Goal: Information Seeking & Learning: Check status

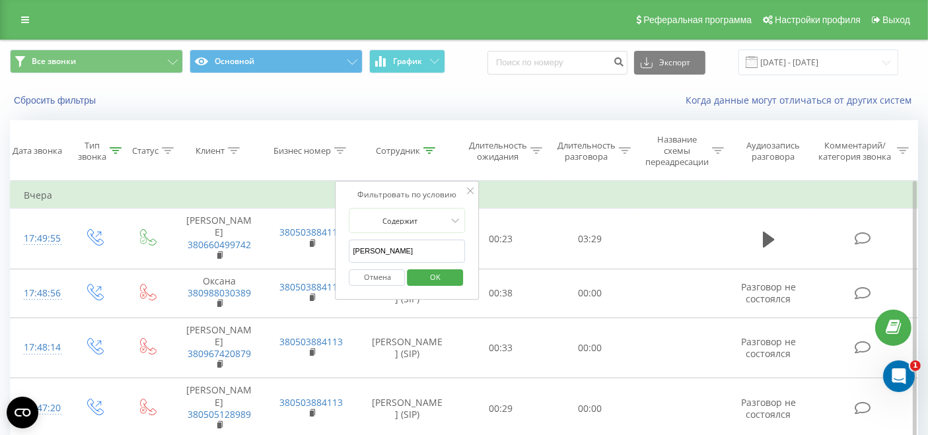
click at [405, 250] on input "[PERSON_NAME]" at bounding box center [407, 251] width 116 height 23
drag, startPoint x: 405, startPoint y: 250, endPoint x: 349, endPoint y: 250, distance: 56.8
click at [349, 250] on input "[PERSON_NAME]" at bounding box center [407, 251] width 116 height 23
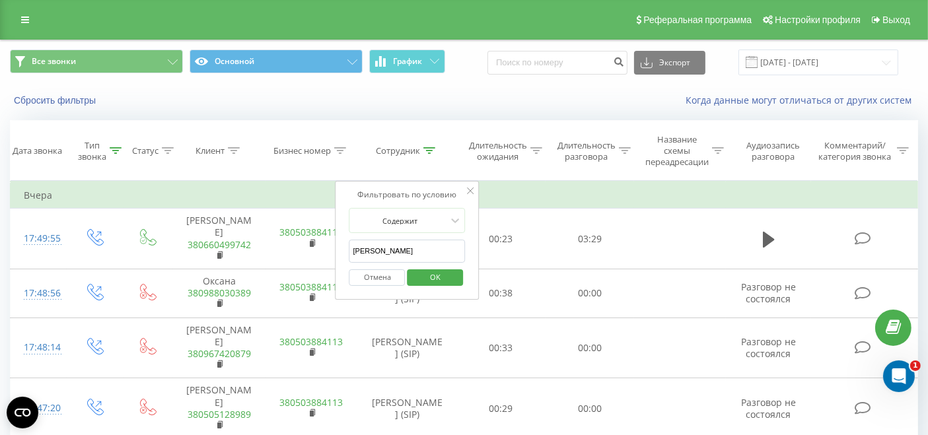
click at [17, 10] on div "Реферальная программа Настройки профиля Выход" at bounding box center [464, 20] width 928 height 40
click at [17, 19] on link at bounding box center [25, 20] width 24 height 18
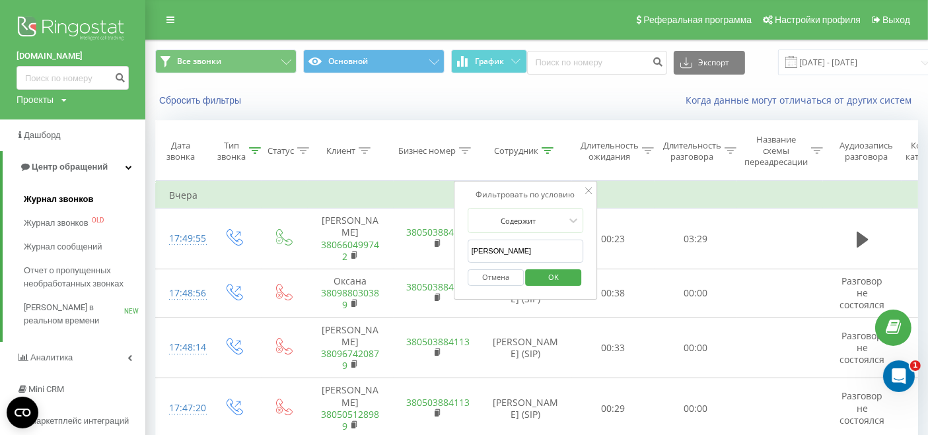
click at [87, 199] on span "Журнал звонков" at bounding box center [58, 199] width 69 height 13
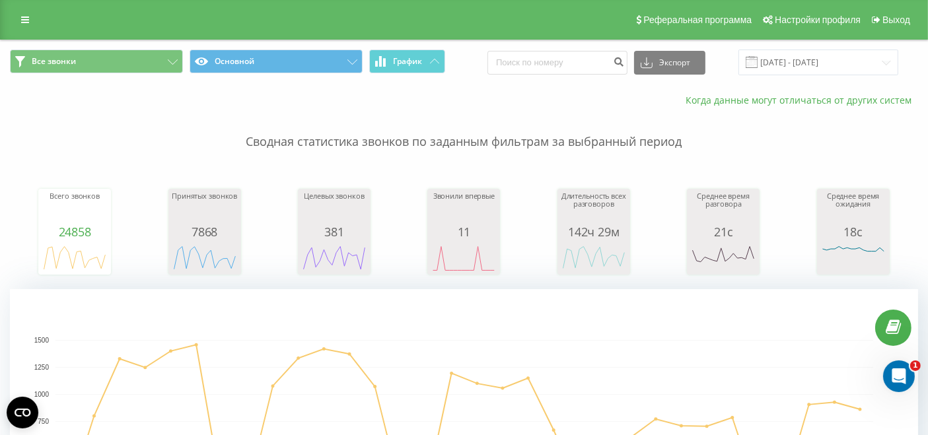
drag, startPoint x: 753, startPoint y: 113, endPoint x: 749, endPoint y: 100, distance: 13.0
click at [753, 113] on p "Сводная статистика звонков по заданным фильтрам за выбранный период" at bounding box center [464, 129] width 908 height 44
click at [826, 56] on input "20.07.2025 - 20.08.2025" at bounding box center [818, 63] width 160 height 26
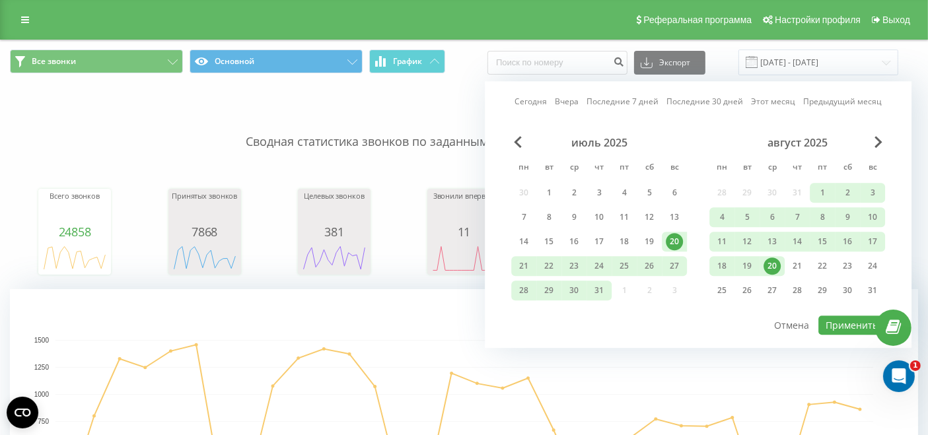
click at [766, 271] on div "20" at bounding box center [771, 266] width 17 height 17
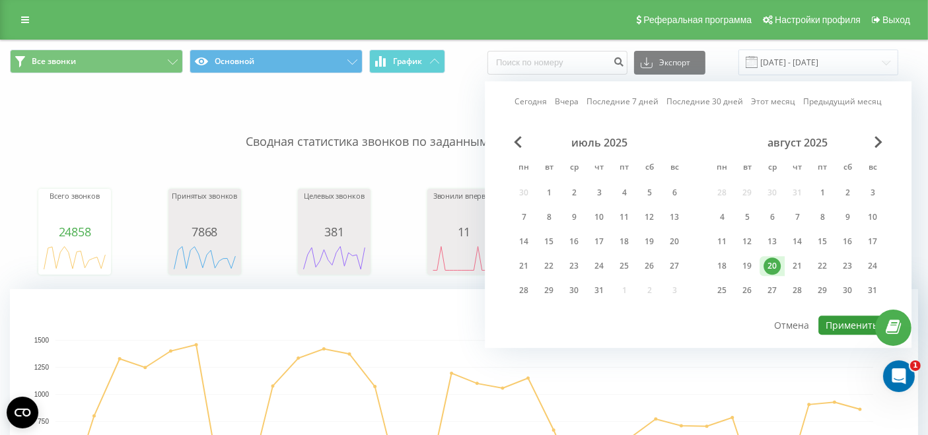
click at [850, 326] on button "Применить" at bounding box center [851, 325] width 67 height 19
type input "20.08.2025 - 20.08.2025"
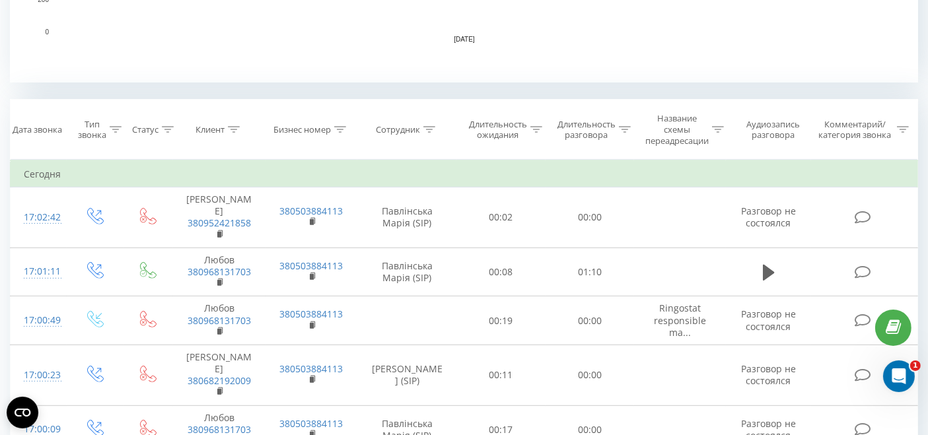
scroll to position [513, 0]
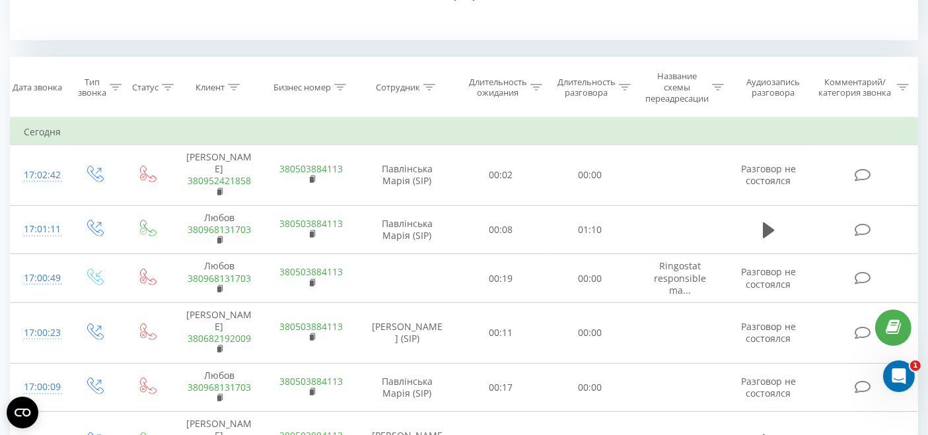
click at [432, 88] on icon at bounding box center [429, 87] width 12 height 7
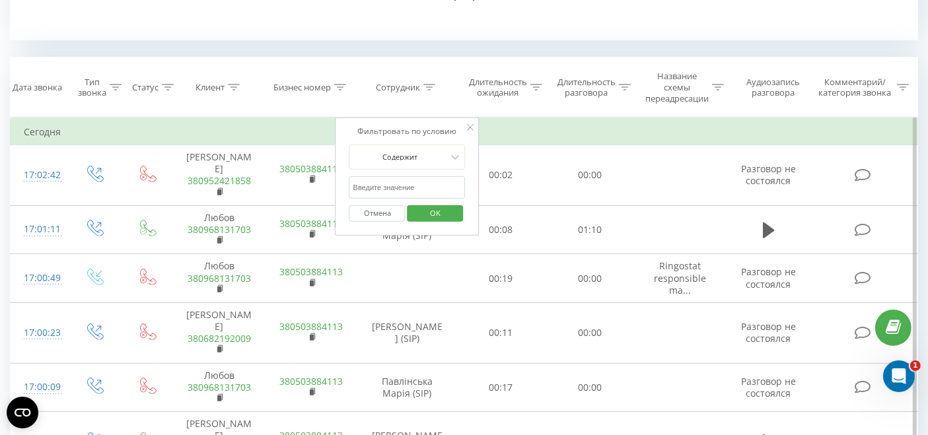
click at [382, 188] on input "text" at bounding box center [407, 187] width 116 height 23
type input "павлінська"
click at [458, 218] on button "OK" at bounding box center [435, 213] width 56 height 17
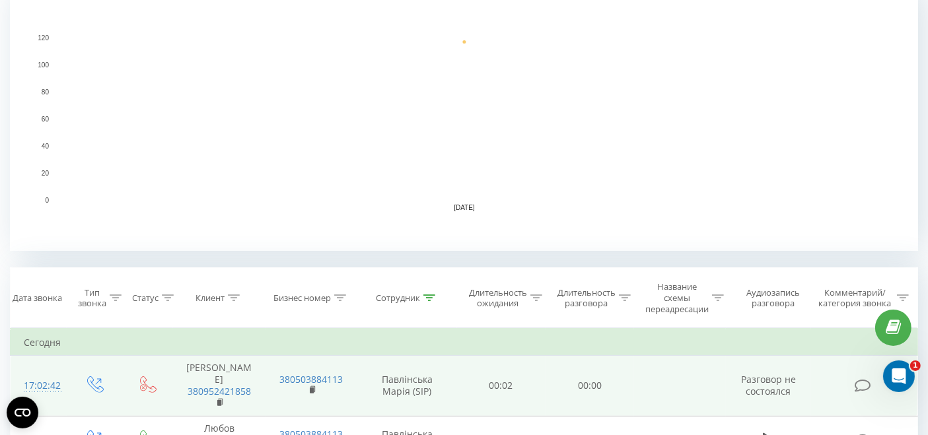
scroll to position [440, 0]
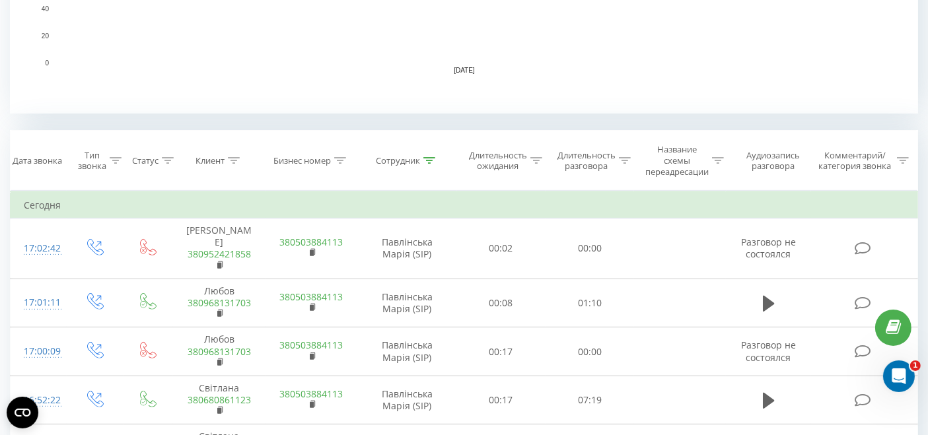
click at [434, 159] on icon at bounding box center [429, 160] width 12 height 7
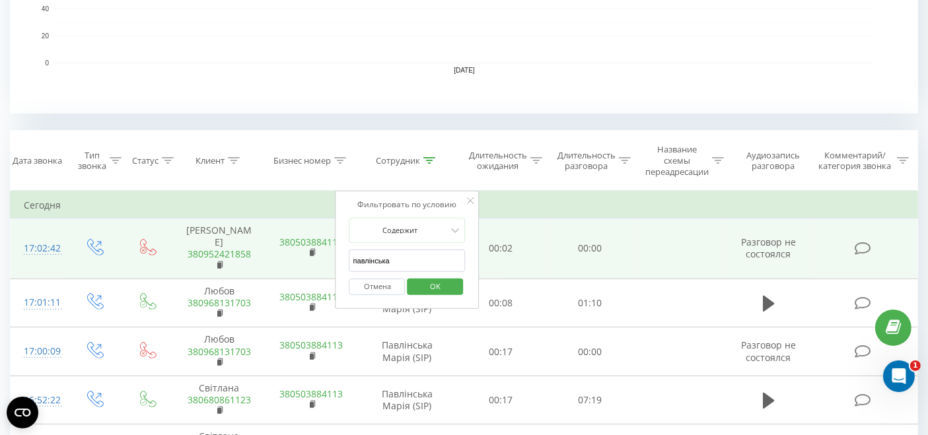
drag, startPoint x: 415, startPoint y: 254, endPoint x: 287, endPoint y: 253, distance: 127.4
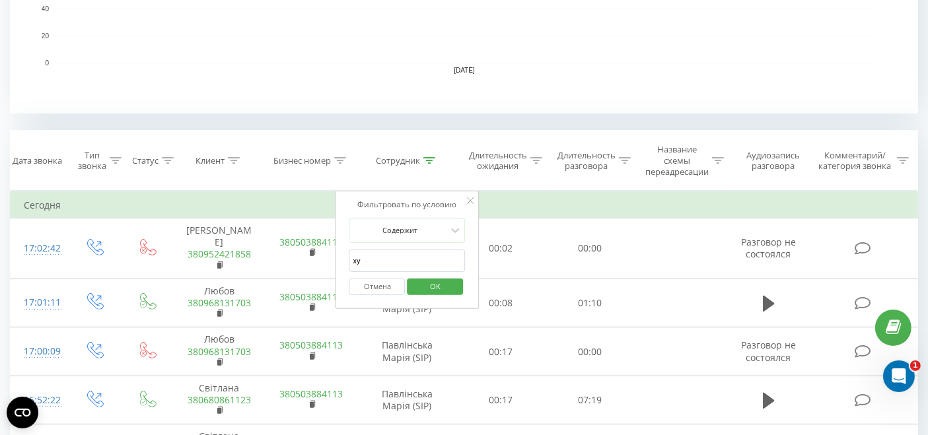
type input "худа"
click at [433, 285] on span "OK" at bounding box center [435, 286] width 37 height 20
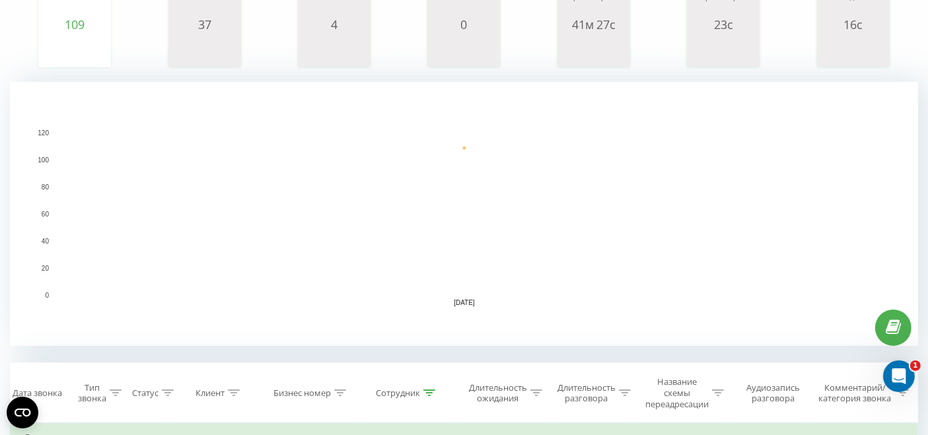
scroll to position [293, 0]
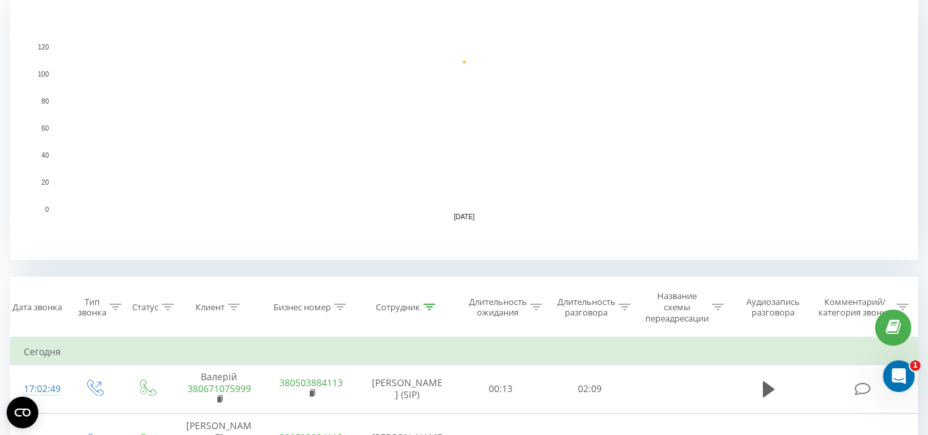
click at [426, 305] on icon at bounding box center [429, 307] width 12 height 7
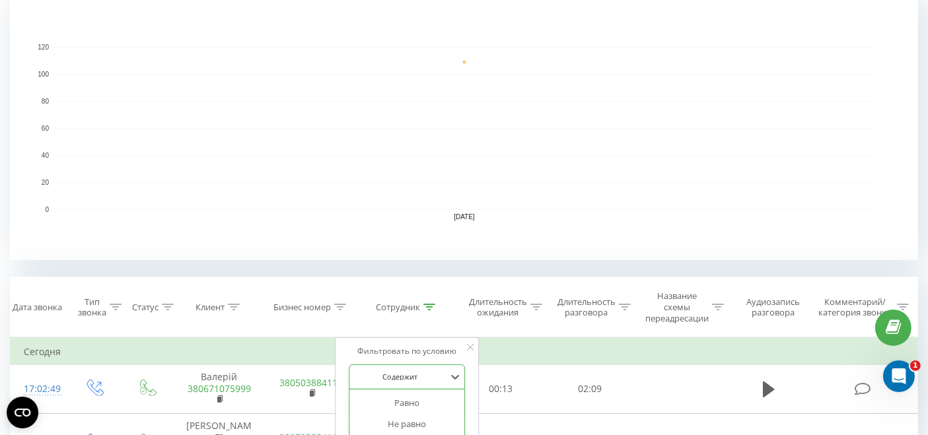
scroll to position [426, 0]
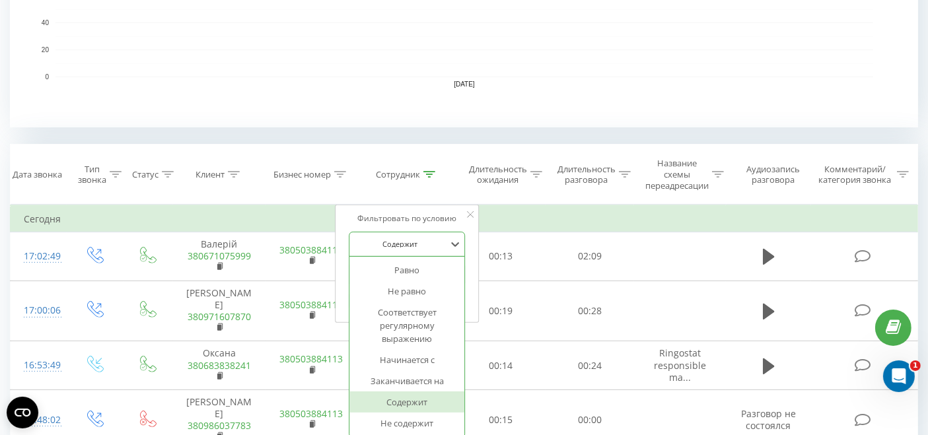
drag, startPoint x: 410, startPoint y: 386, endPoint x: 353, endPoint y: 407, distance: 61.2
click at [353, 257] on div "7 results available. Use Up and Down to choose options, press Enter to select t…" at bounding box center [407, 244] width 116 height 25
click at [419, 238] on div at bounding box center [400, 244] width 94 height 13
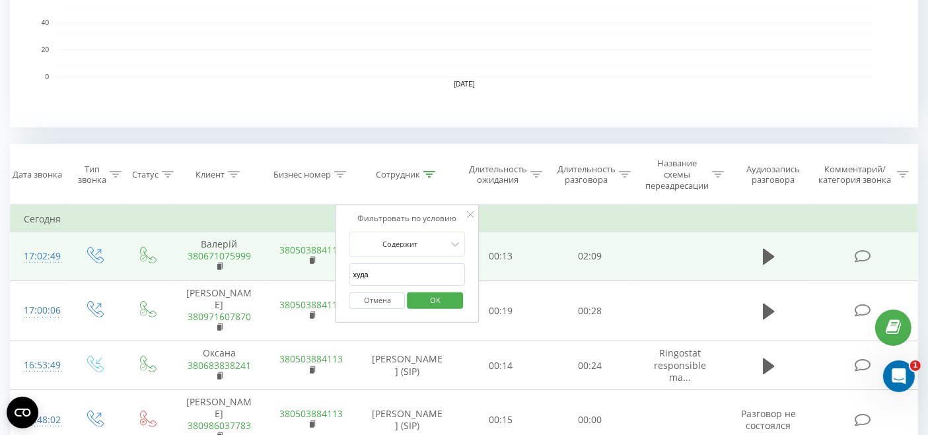
drag, startPoint x: 373, startPoint y: 274, endPoint x: 331, endPoint y: 276, distance: 41.6
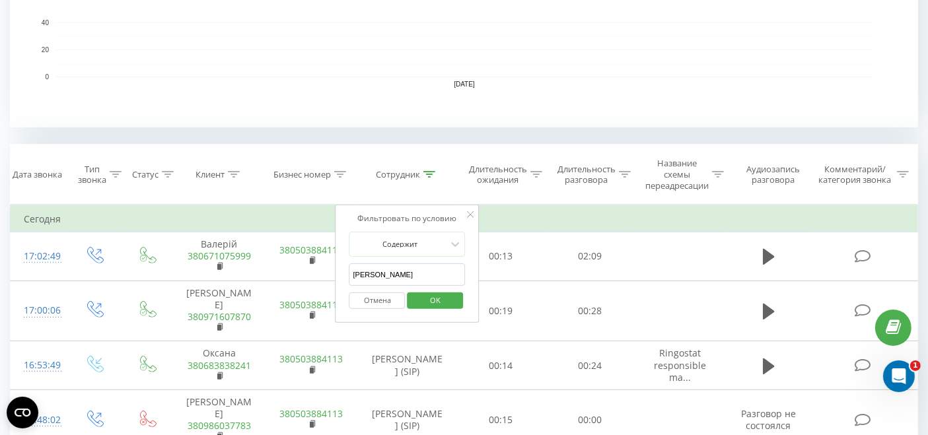
click at [433, 295] on span "OK" at bounding box center [435, 300] width 37 height 20
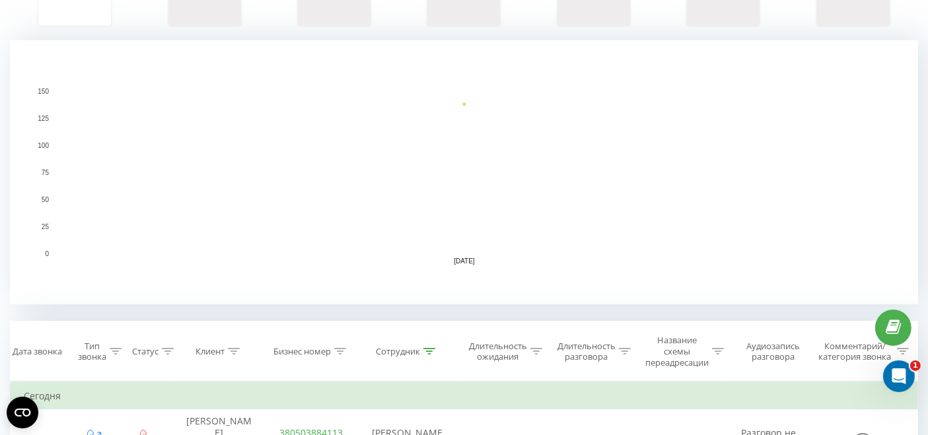
scroll to position [293, 0]
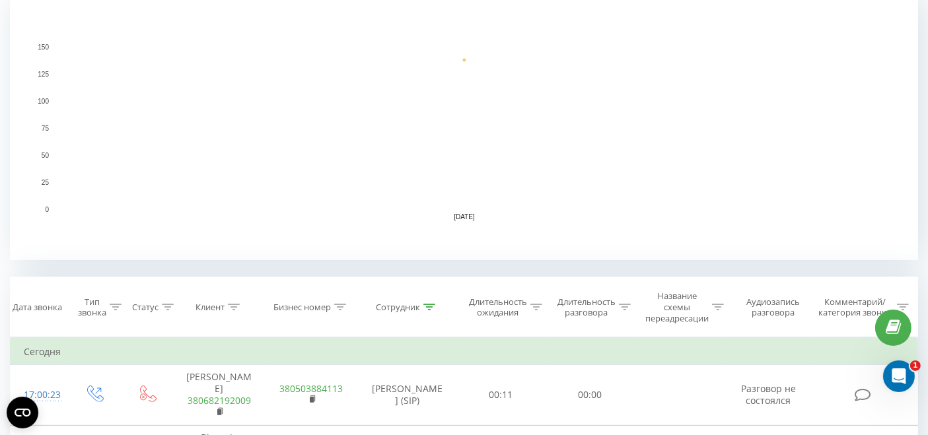
click at [429, 305] on icon at bounding box center [429, 307] width 12 height 7
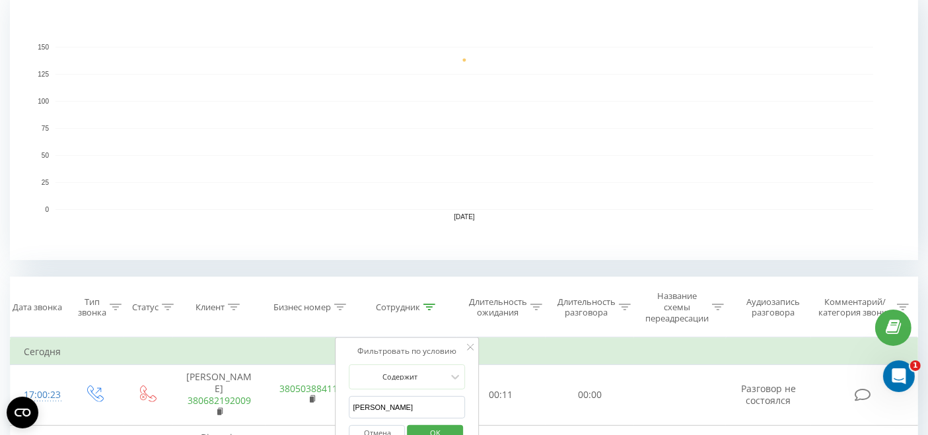
drag, startPoint x: 419, startPoint y: 411, endPoint x: 344, endPoint y: 403, distance: 75.0
click at [344, 403] on div "Фильтровать по условию Содержит молофій Отмена OK" at bounding box center [407, 396] width 144 height 119
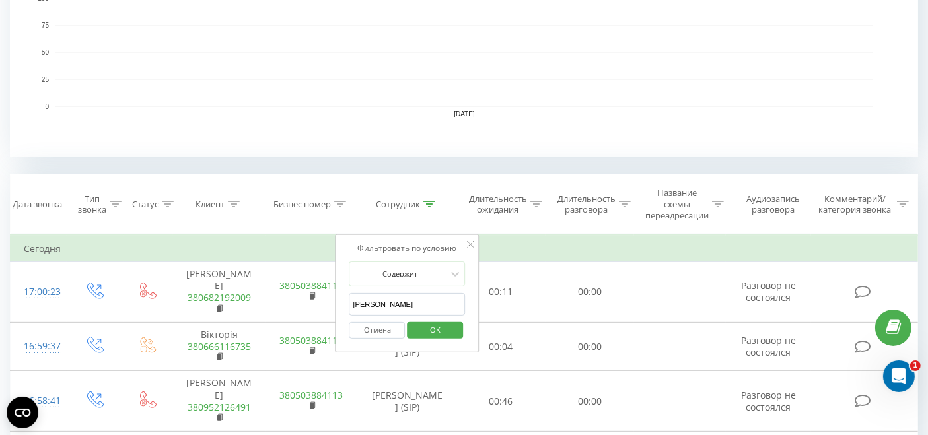
scroll to position [440, 0]
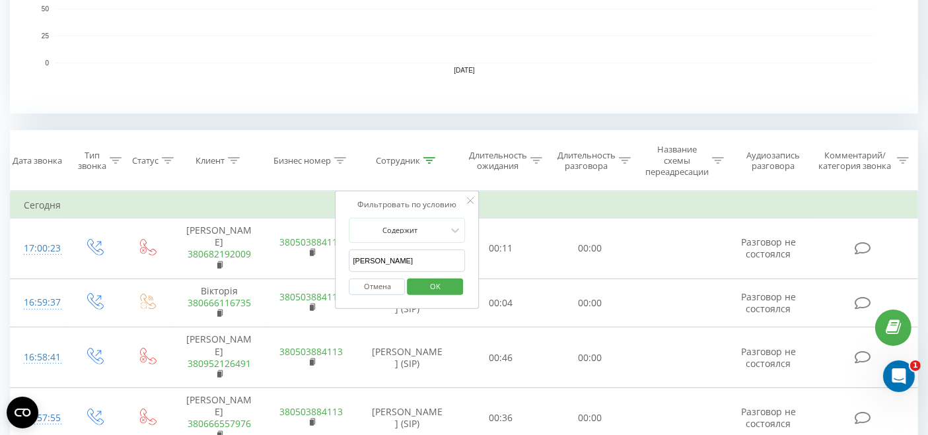
click at [445, 279] on span "OK" at bounding box center [435, 286] width 37 height 20
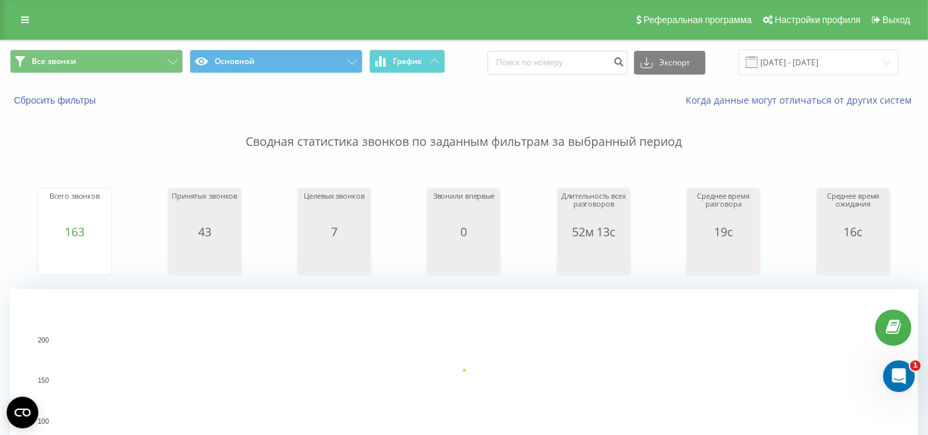
scroll to position [293, 0]
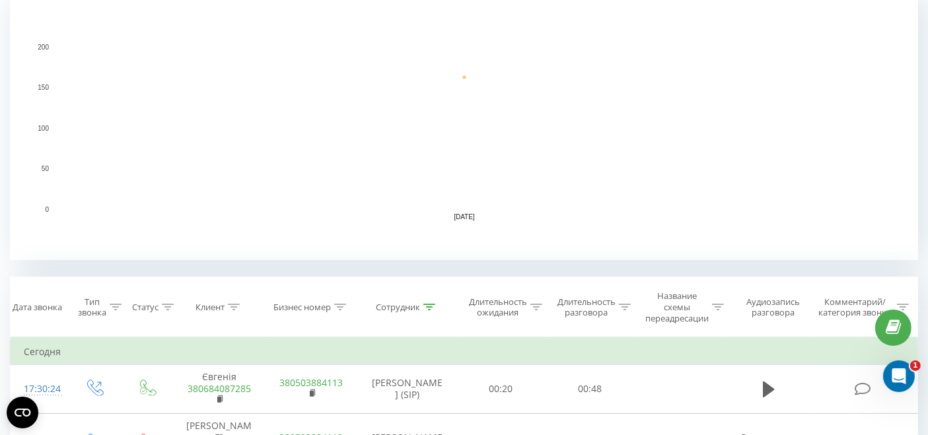
click at [432, 305] on icon at bounding box center [429, 307] width 12 height 7
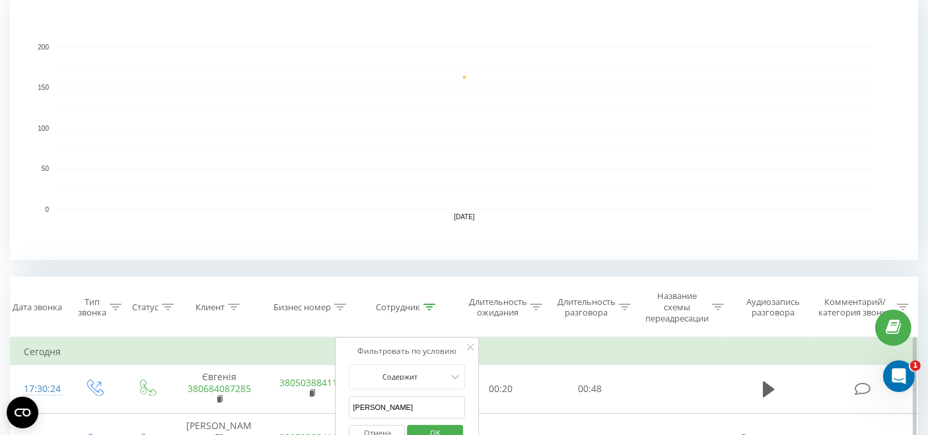
drag, startPoint x: 380, startPoint y: 402, endPoint x: 343, endPoint y: 408, distance: 37.5
click at [343, 408] on div "Фильтровать по условию Содержит вікторія Отмена OK" at bounding box center [407, 396] width 144 height 119
click at [437, 424] on span "OK" at bounding box center [435, 433] width 37 height 20
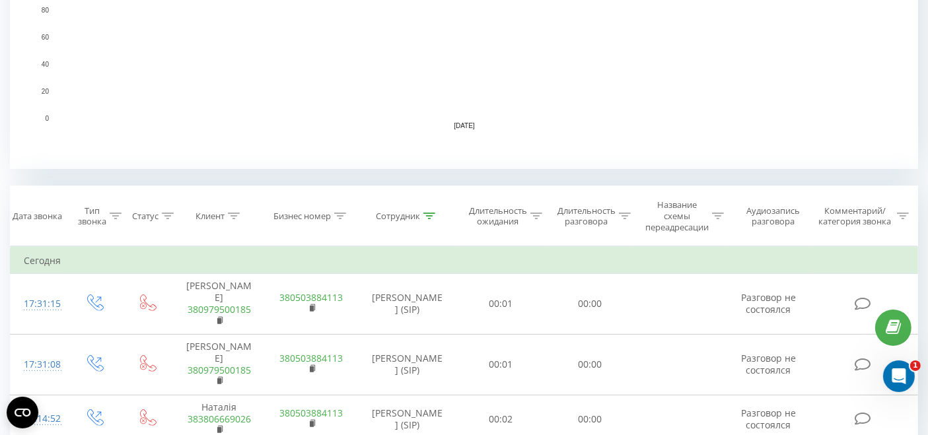
scroll to position [513, 0]
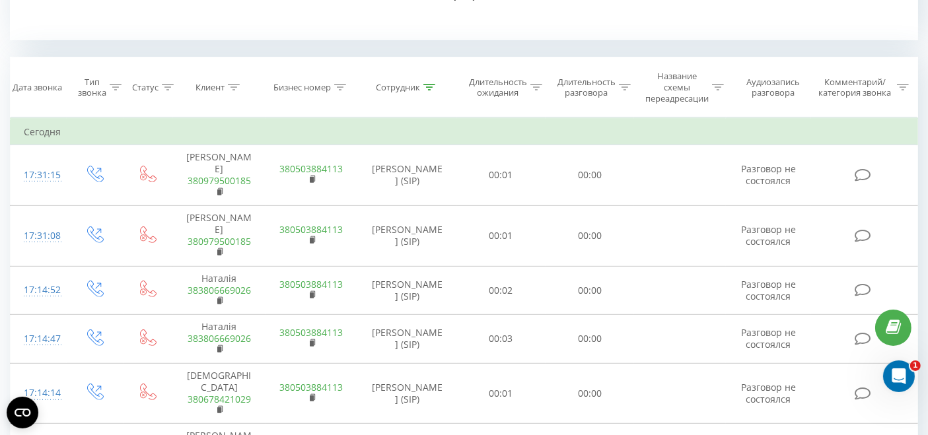
click at [431, 86] on icon at bounding box center [429, 87] width 12 height 7
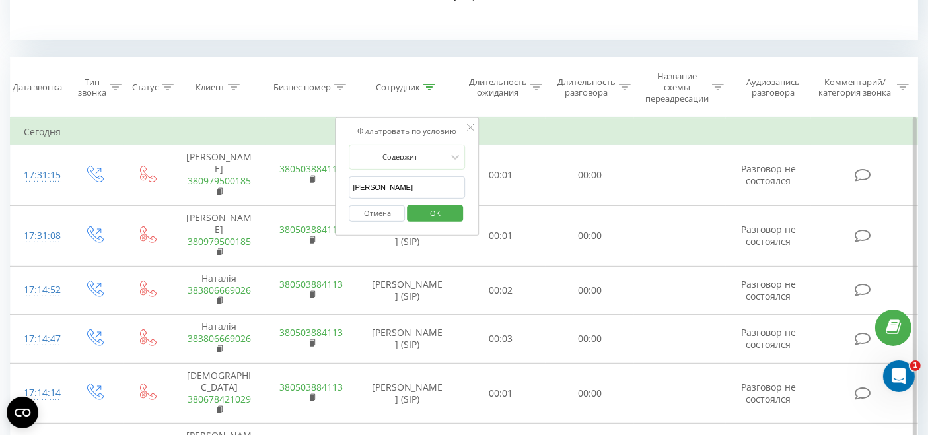
drag, startPoint x: 411, startPoint y: 175, endPoint x: 327, endPoint y: 136, distance: 93.1
click at [341, 170] on div "Фильтровать по условию Содержит олександр Отмена OK" at bounding box center [407, 177] width 144 height 119
click at [429, 213] on span "OK" at bounding box center [435, 213] width 37 height 20
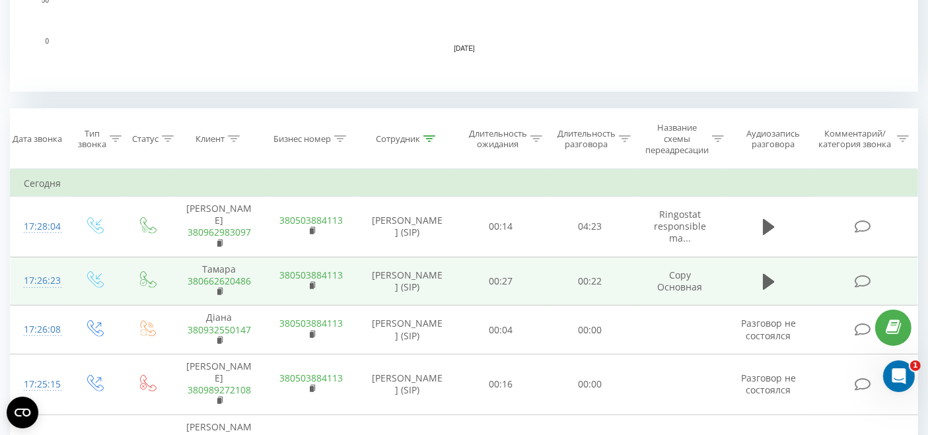
scroll to position [479, 0]
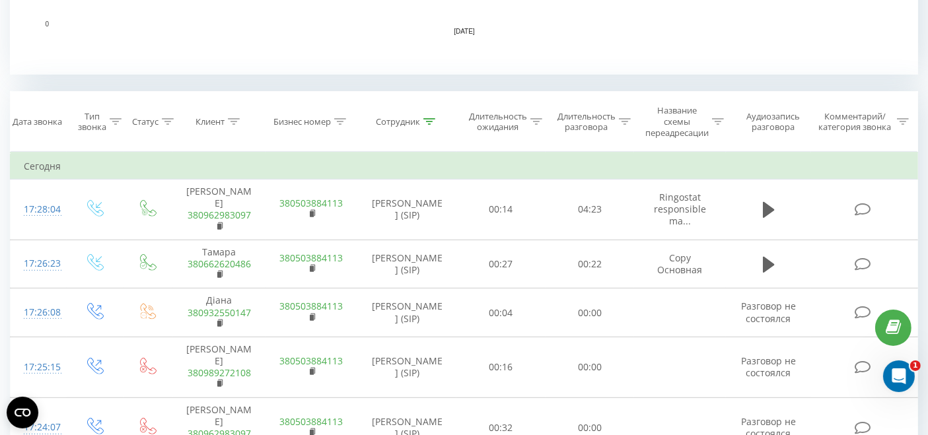
click at [115, 118] on icon at bounding box center [116, 121] width 12 height 7
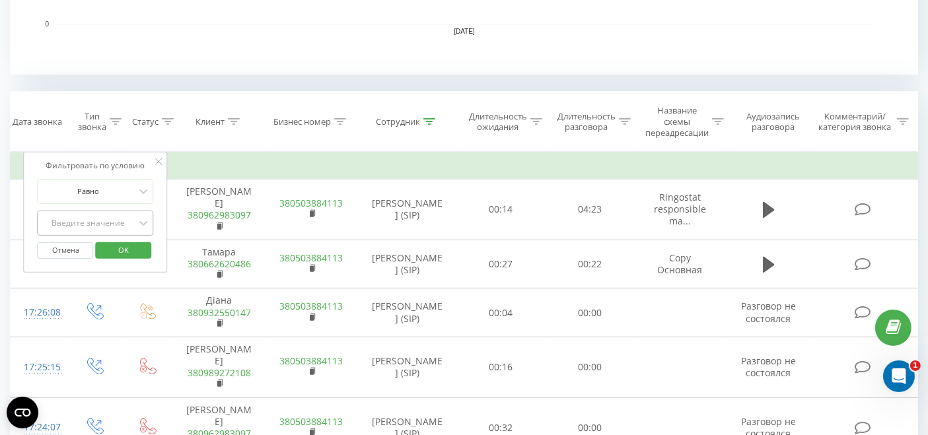
click at [111, 218] on div "Введите значение" at bounding box center [89, 223] width 94 height 11
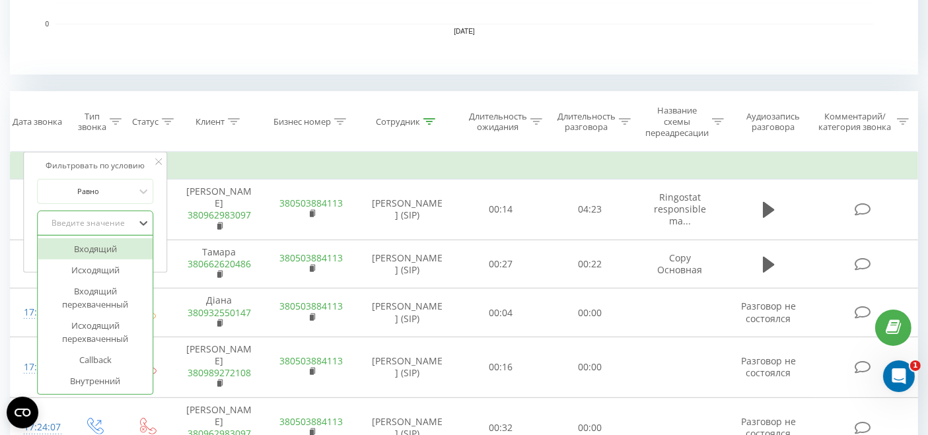
click at [112, 260] on div "Исходящий" at bounding box center [95, 270] width 115 height 21
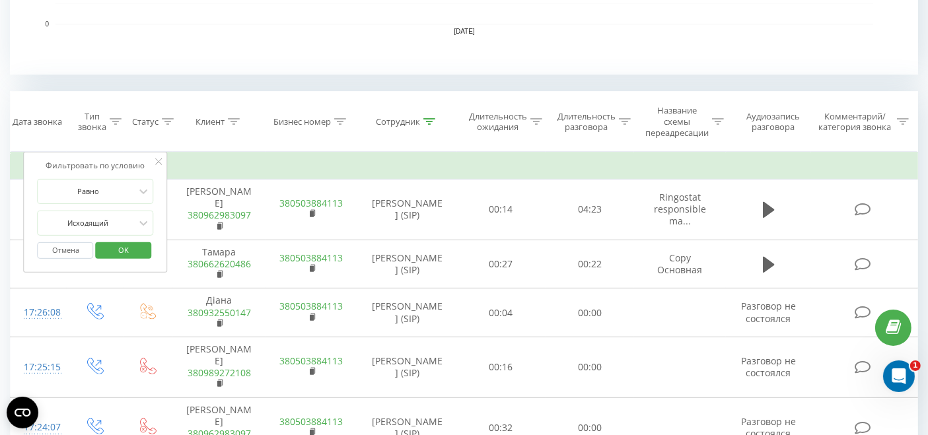
click at [122, 252] on span "OK" at bounding box center [123, 250] width 37 height 20
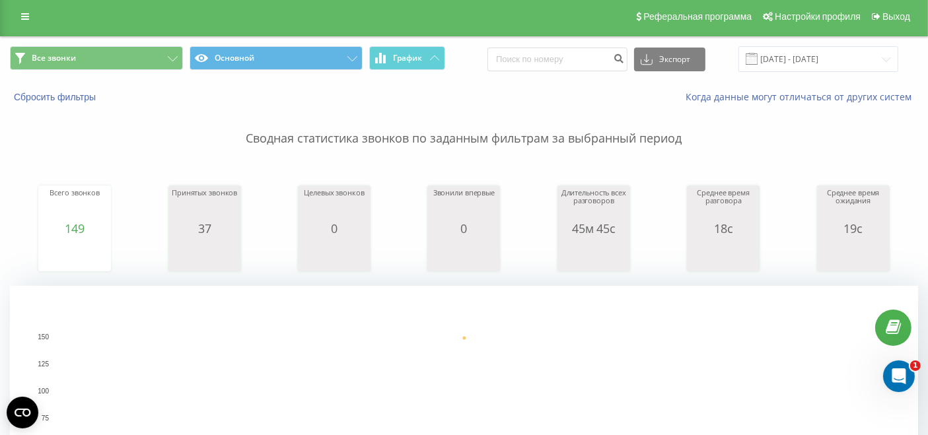
scroll to position [297, 0]
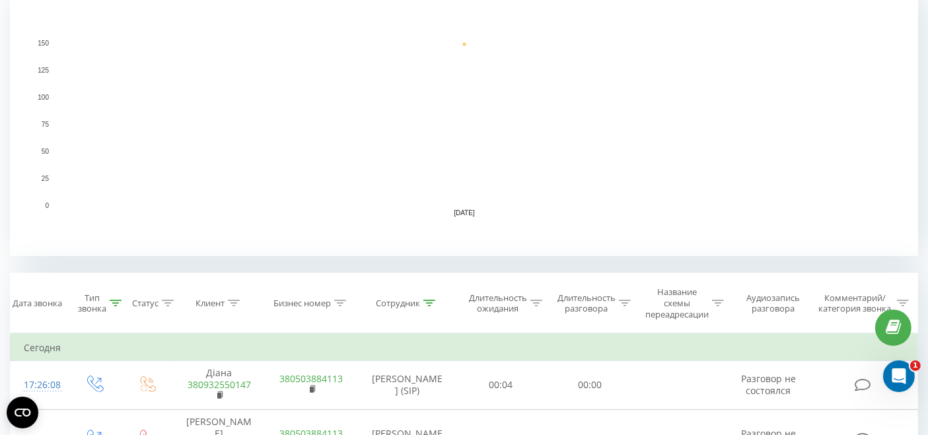
click at [426, 306] on div at bounding box center [429, 303] width 12 height 11
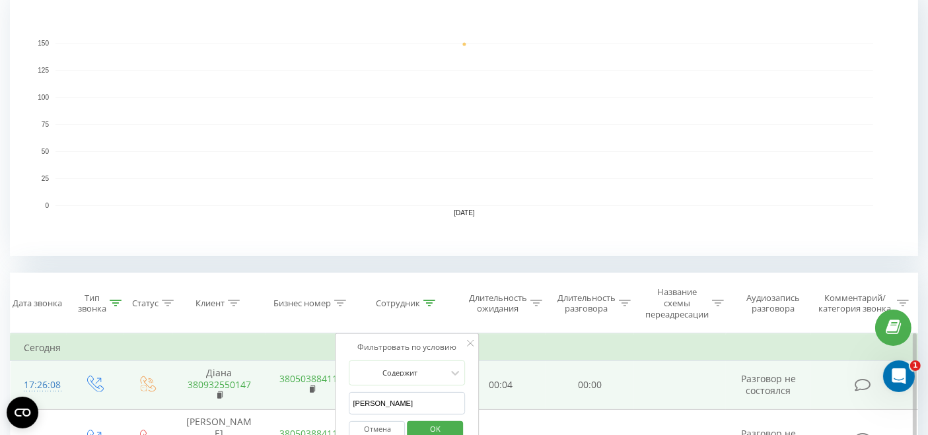
drag, startPoint x: 376, startPoint y: 402, endPoint x: 334, endPoint y: 405, distance: 41.7
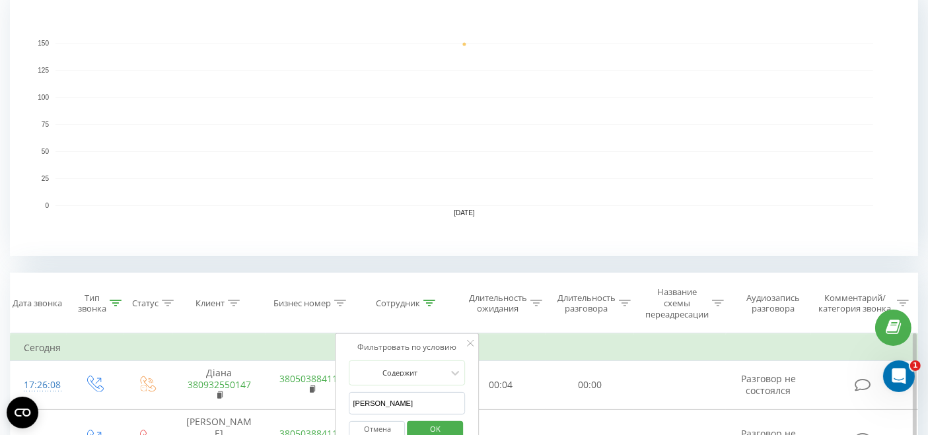
click at [433, 424] on span "OK" at bounding box center [435, 429] width 37 height 20
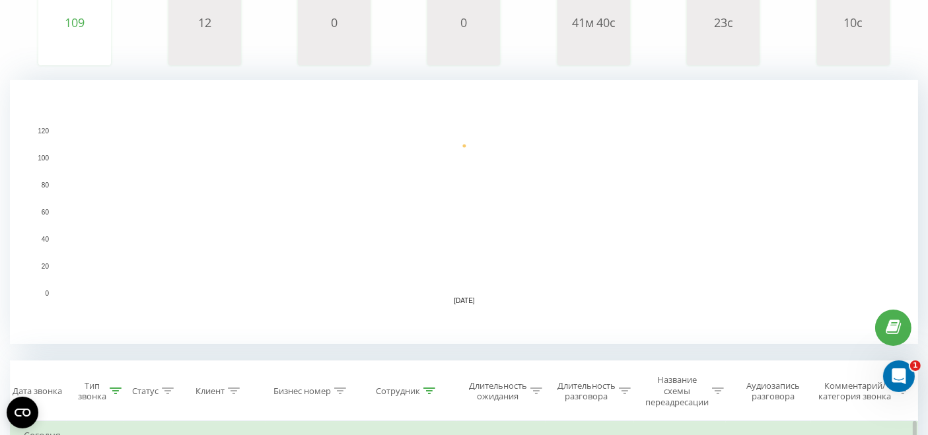
scroll to position [366, 0]
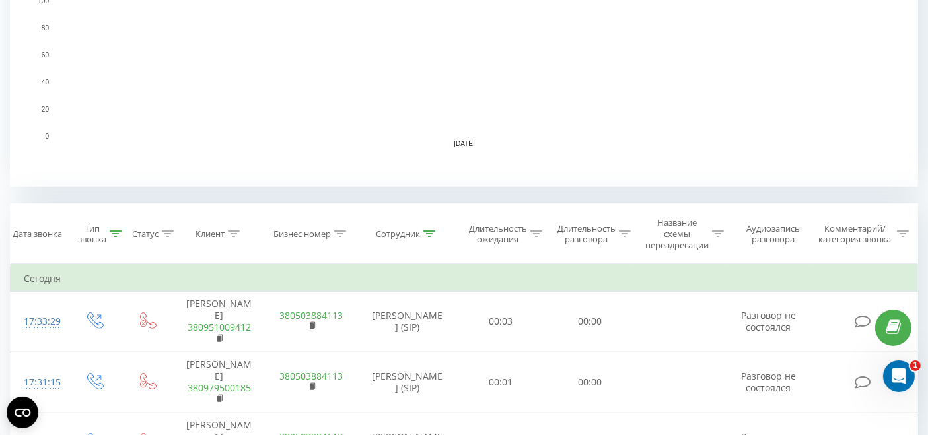
click at [430, 232] on icon at bounding box center [429, 233] width 12 height 7
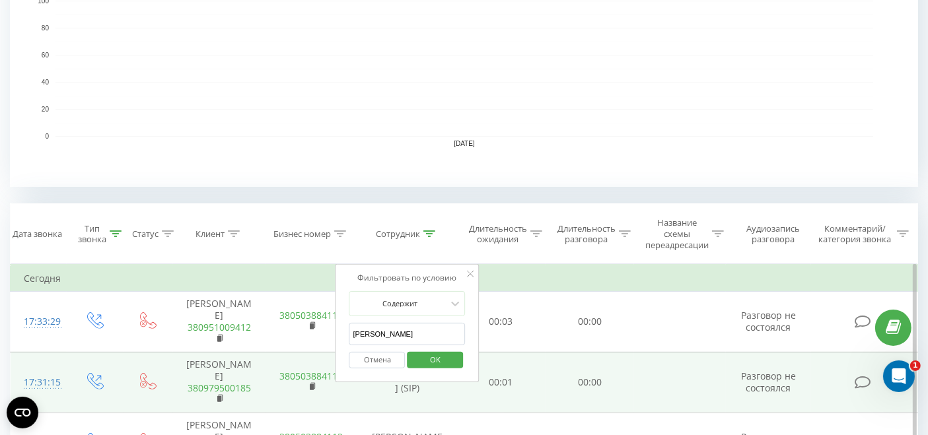
drag, startPoint x: 400, startPoint y: 335, endPoint x: 310, endPoint y: 339, distance: 89.9
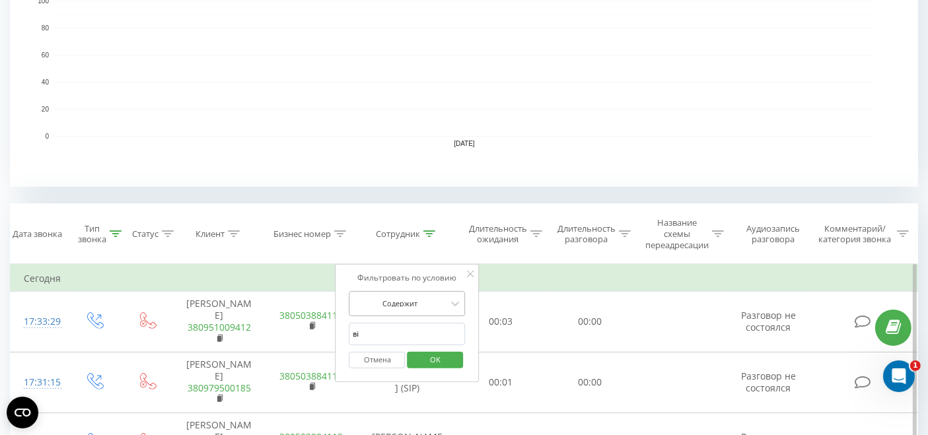
type input "вікторія"
click at [436, 353] on span "OK" at bounding box center [435, 359] width 37 height 20
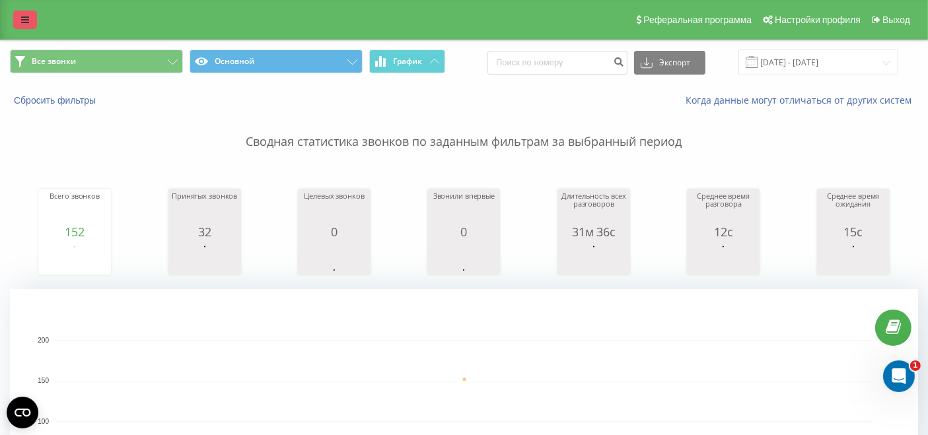
click at [18, 21] on link at bounding box center [25, 20] width 24 height 18
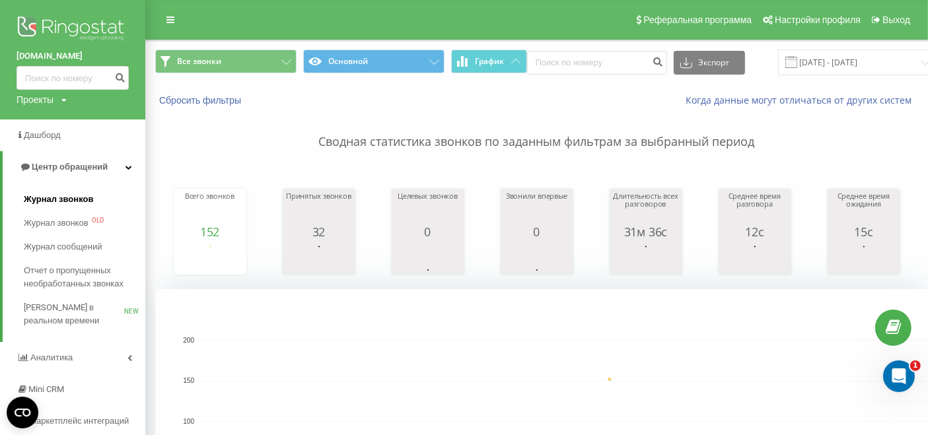
click at [73, 201] on span "Журнал звонков" at bounding box center [58, 199] width 69 height 13
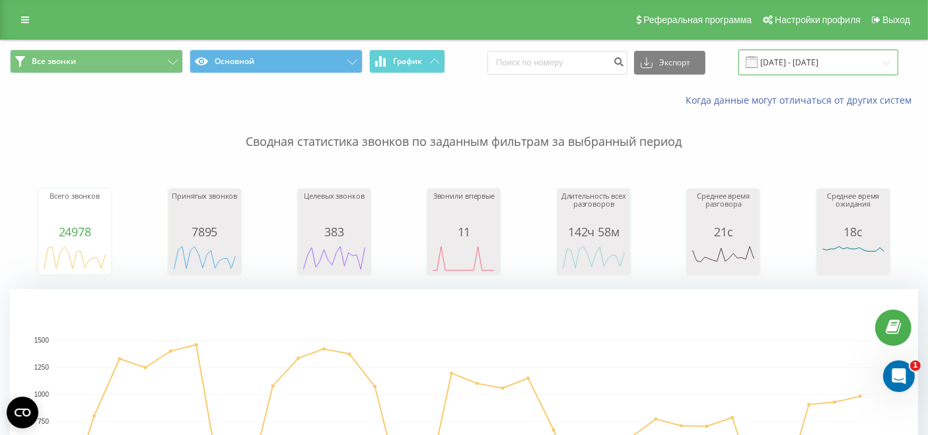
click at [865, 65] on input "[DATE] - [DATE]" at bounding box center [818, 63] width 160 height 26
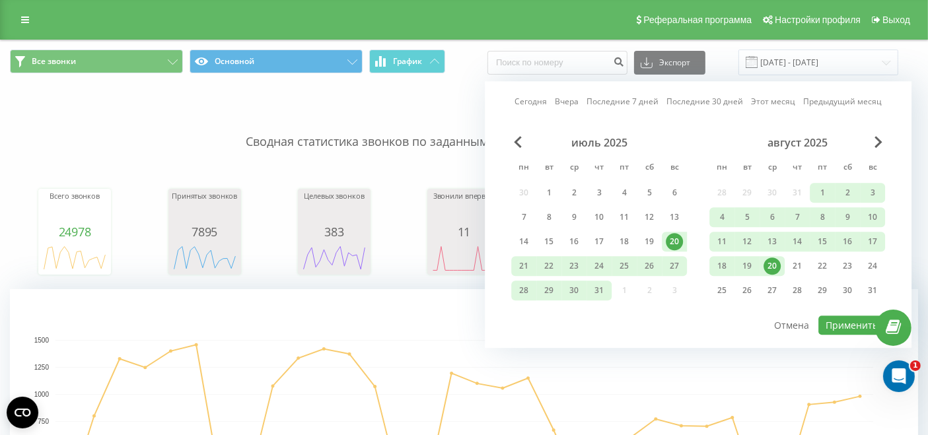
click at [768, 264] on div "20" at bounding box center [771, 266] width 17 height 17
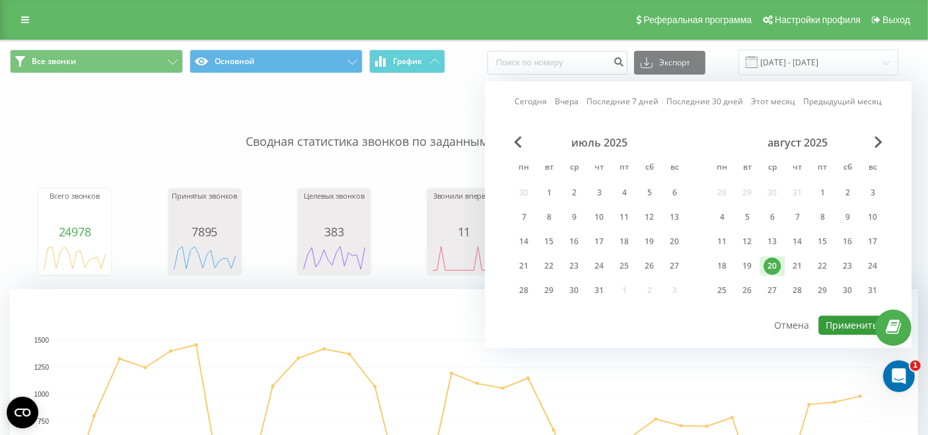
click at [837, 327] on button "Применить" at bounding box center [851, 325] width 67 height 19
type input "[DATE] - [DATE]"
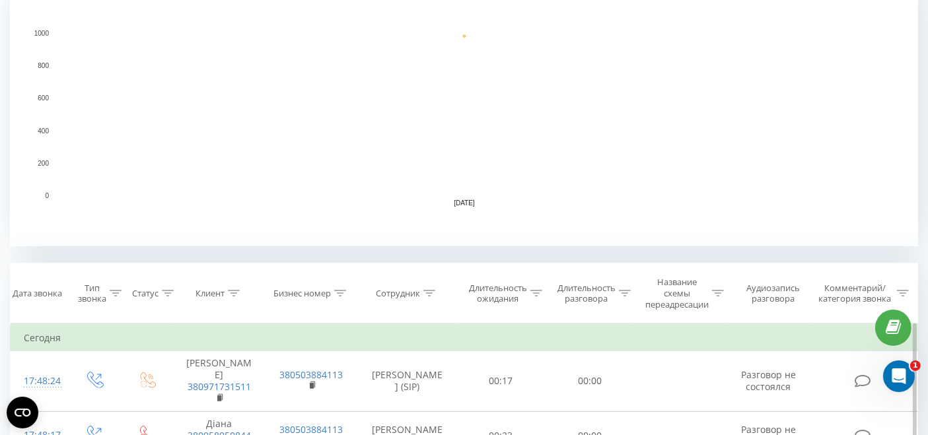
scroll to position [513, 0]
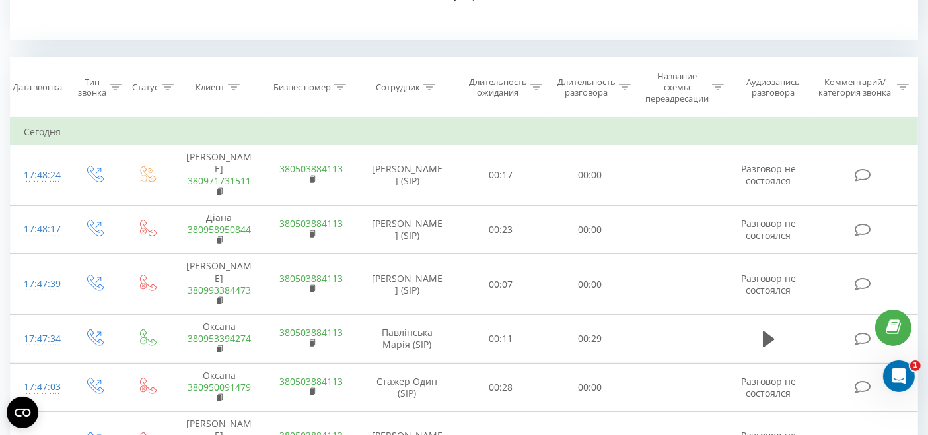
click at [437, 89] on div "Сотрудник" at bounding box center [406, 87] width 99 height 11
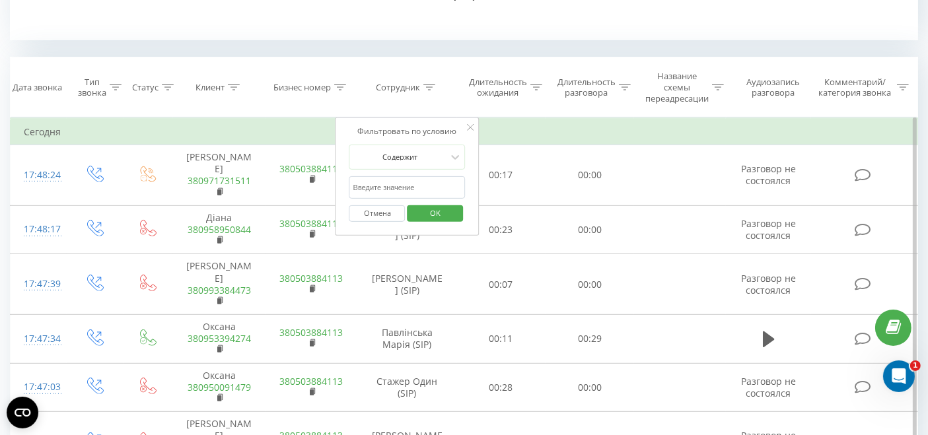
click at [419, 185] on input "text" at bounding box center [407, 187] width 116 height 23
type input "худа"
drag, startPoint x: 447, startPoint y: 210, endPoint x: 459, endPoint y: 206, distance: 12.5
click at [447, 208] on span "OK" at bounding box center [435, 213] width 37 height 20
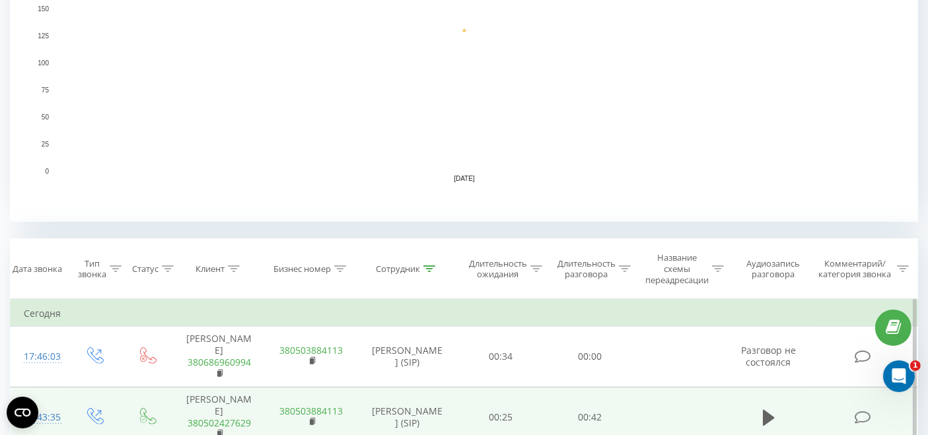
scroll to position [479, 0]
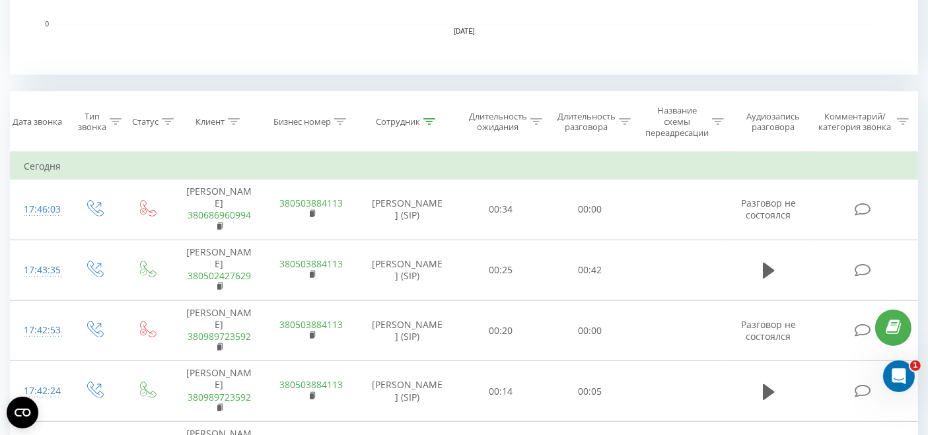
click at [121, 123] on icon at bounding box center [116, 121] width 12 height 7
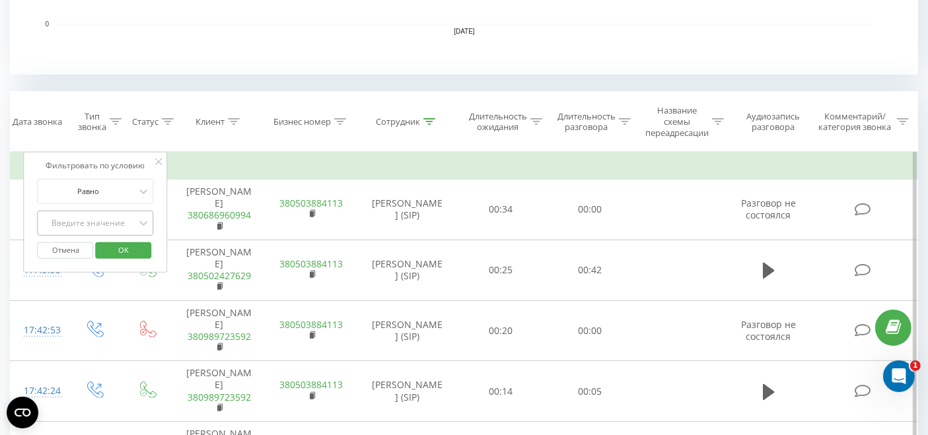
click at [106, 221] on div "Введите значение" at bounding box center [89, 223] width 94 height 11
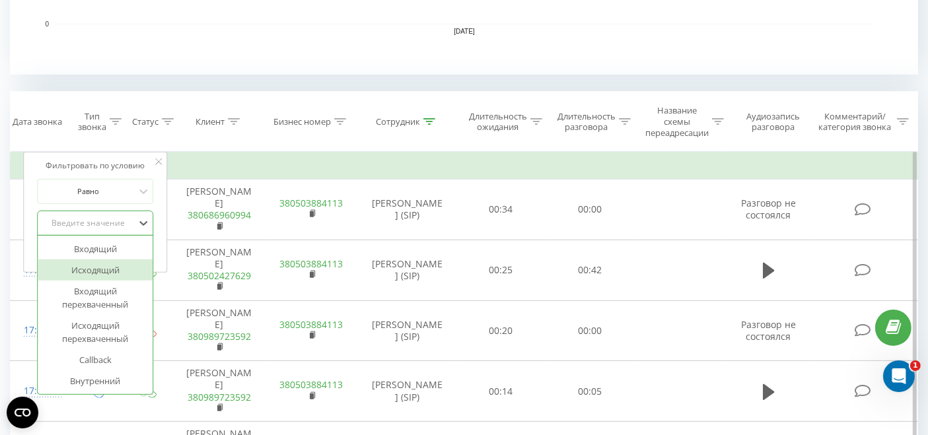
click at [108, 267] on div "Исходящий" at bounding box center [95, 270] width 115 height 21
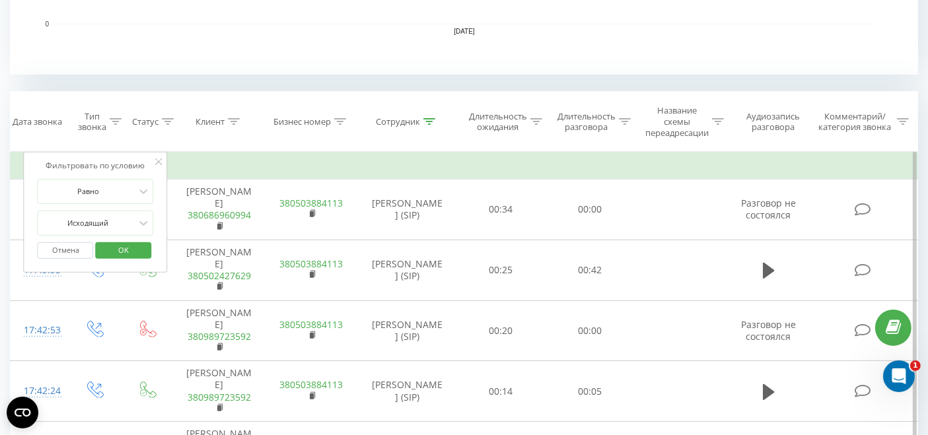
click at [125, 253] on span "OK" at bounding box center [123, 250] width 37 height 20
